Goal: Find contact information: Find contact information

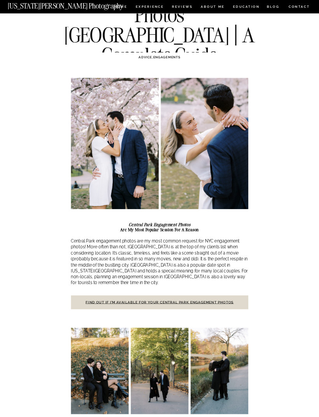
scroll to position [53, 0]
click at [212, 301] on link "Find out if I’m available for your Central Park engagement photos" at bounding box center [160, 303] width 148 height 4
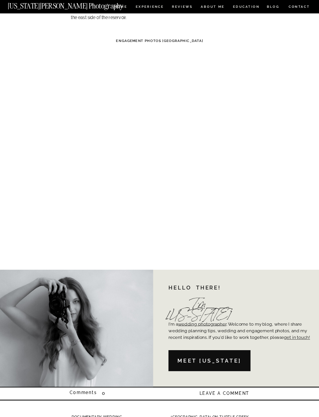
scroll to position [2756, 0]
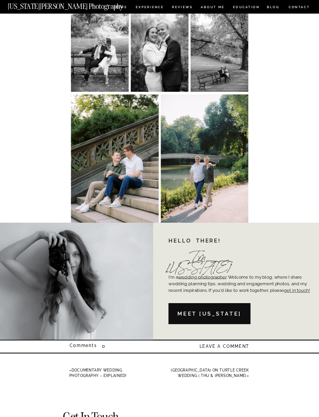
click at [233, 312] on nav "Meet [US_STATE]" at bounding box center [210, 314] width 78 height 9
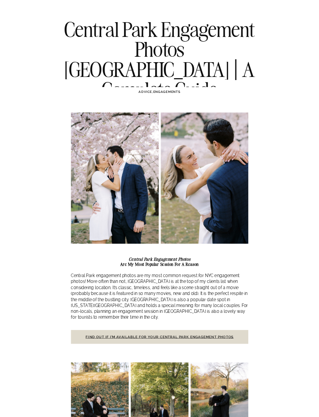
scroll to position [0, 0]
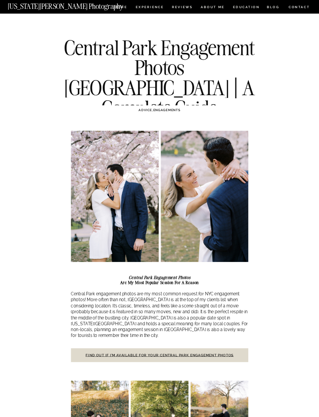
click at [151, 8] on nav "Experience" at bounding box center [150, 7] width 28 height 5
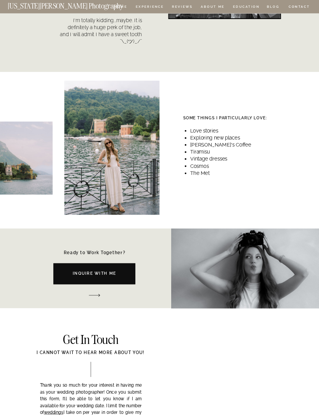
scroll to position [569, 0]
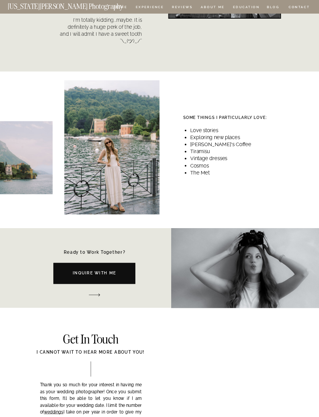
click at [72, 278] on nav "Inquire with me" at bounding box center [94, 274] width 101 height 9
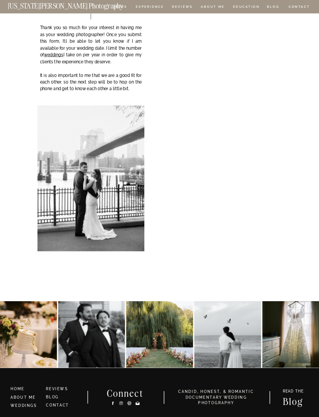
scroll to position [82, 0]
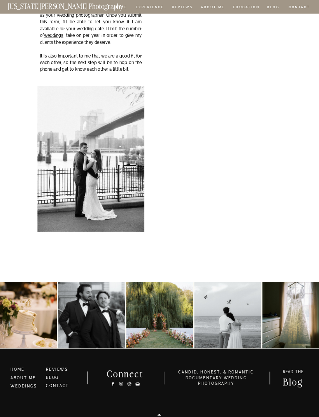
click at [4, 232] on div "CONTACT BLOG REVIEWS ABOUT ME Experience EDUCATION HOME Georgia Sheridan Photog…" at bounding box center [159, 180] width 319 height 525
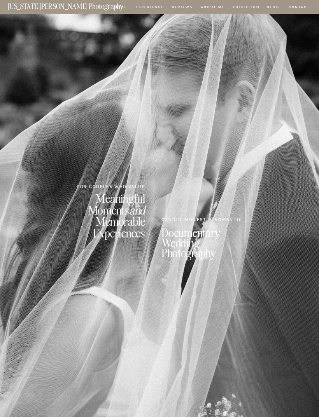
click at [303, 7] on nav "CONTACT" at bounding box center [299, 7] width 22 height 6
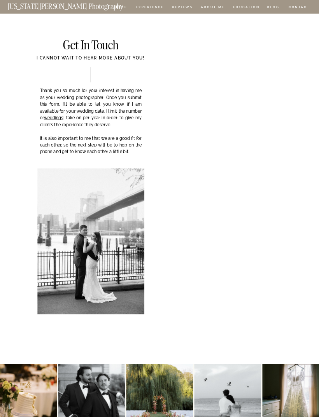
click at [276, 8] on nav "BLOG" at bounding box center [273, 7] width 13 height 5
click at [255, 7] on nav "EDUCATION" at bounding box center [246, 7] width 28 height 5
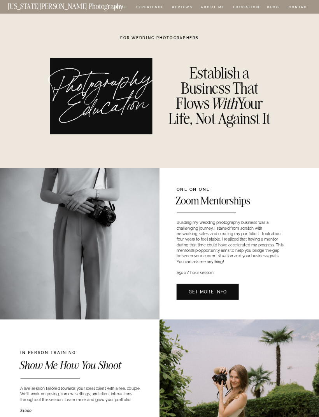
click at [119, 5] on nav "[US_STATE][PERSON_NAME] Photography" at bounding box center [74, 5] width 133 height 5
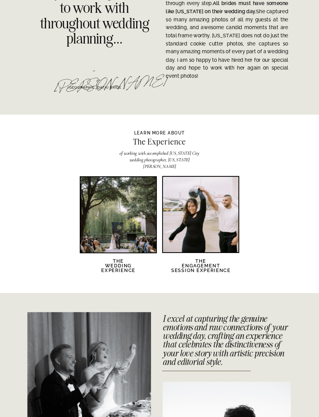
scroll to position [913, 0]
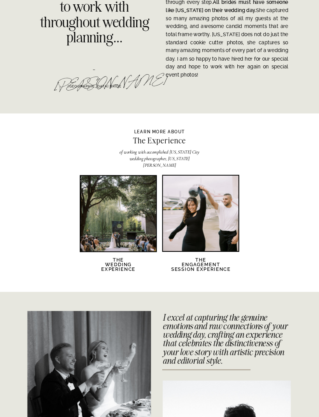
click at [214, 233] on div at bounding box center [200, 213] width 75 height 75
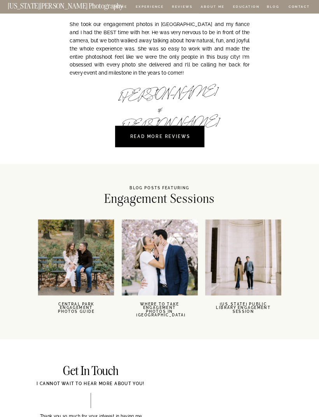
scroll to position [1001, 0]
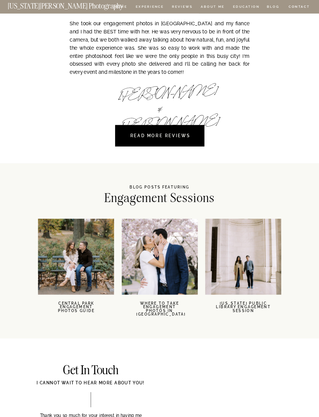
click at [62, 265] on div at bounding box center [76, 257] width 76 height 76
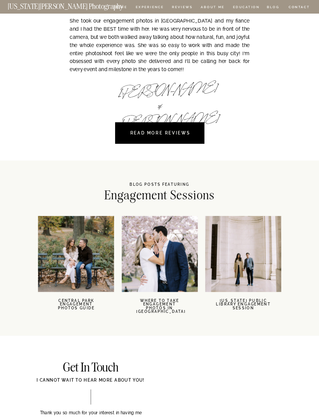
scroll to position [1003, 0]
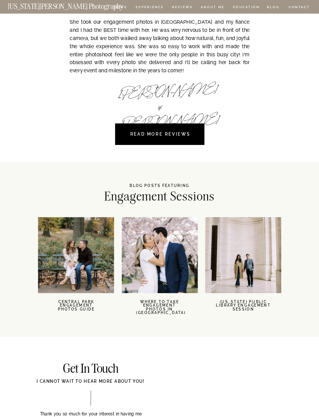
click at [186, 266] on div at bounding box center [160, 255] width 76 height 76
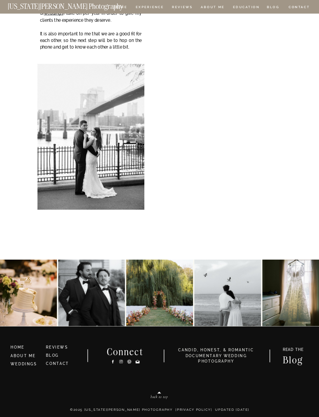
scroll to position [105, 0]
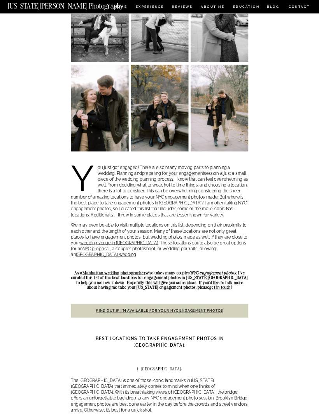
scroll to position [174, 0]
click at [206, 309] on link "Find out if I’m available for your NYC engagement photos" at bounding box center [159, 311] width 127 height 4
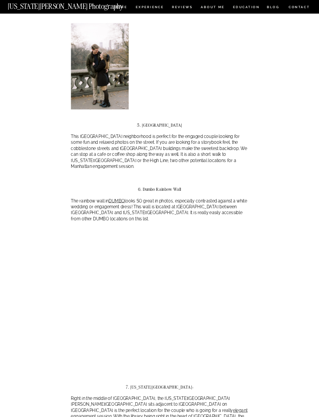
scroll to position [1162, 0]
